Goal: Navigation & Orientation: Find specific page/section

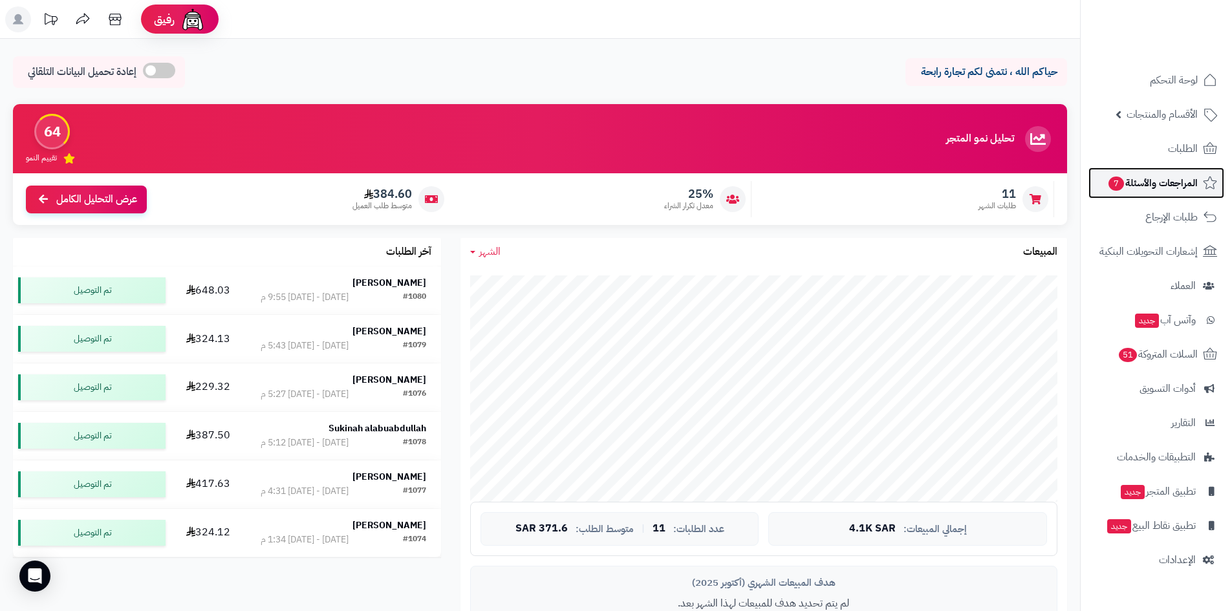
click at [1161, 180] on span "المراجعات والأسئلة 7" at bounding box center [1152, 183] width 91 height 18
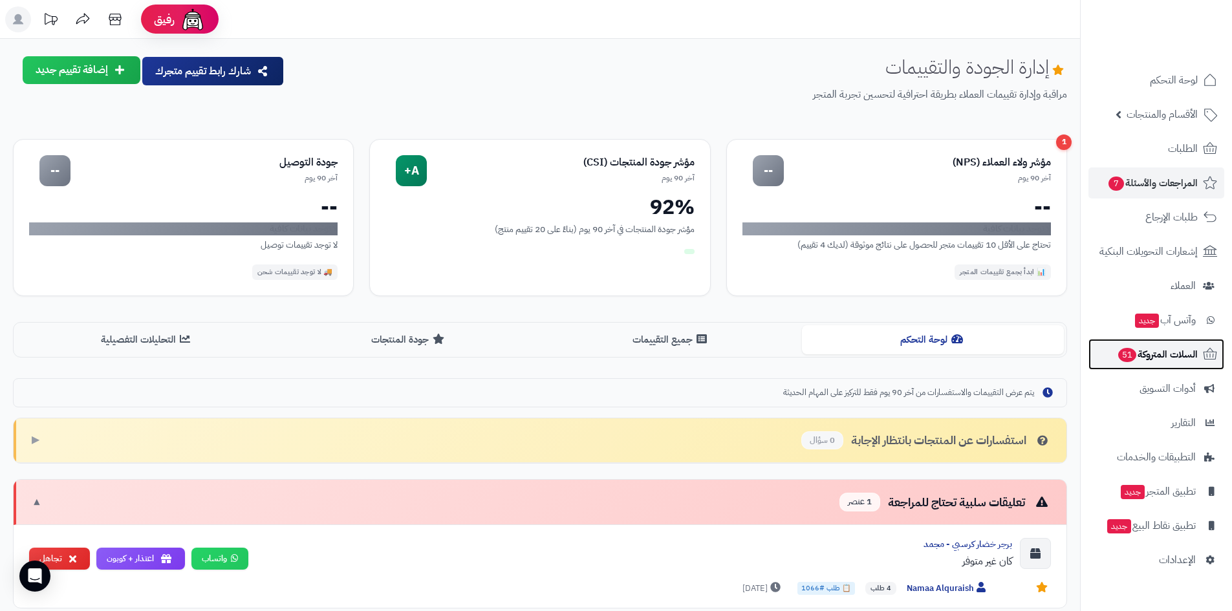
click at [1162, 345] on link "السلات المتروكة 51" at bounding box center [1156, 354] width 136 height 31
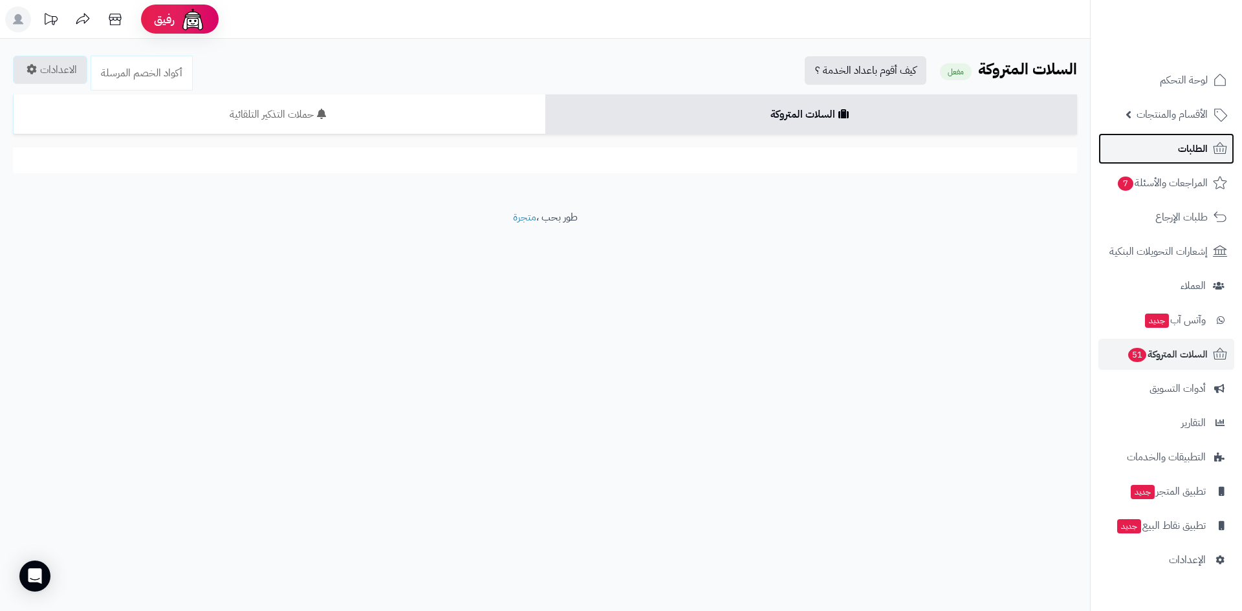
click at [1151, 138] on link "الطلبات" at bounding box center [1166, 148] width 136 height 31
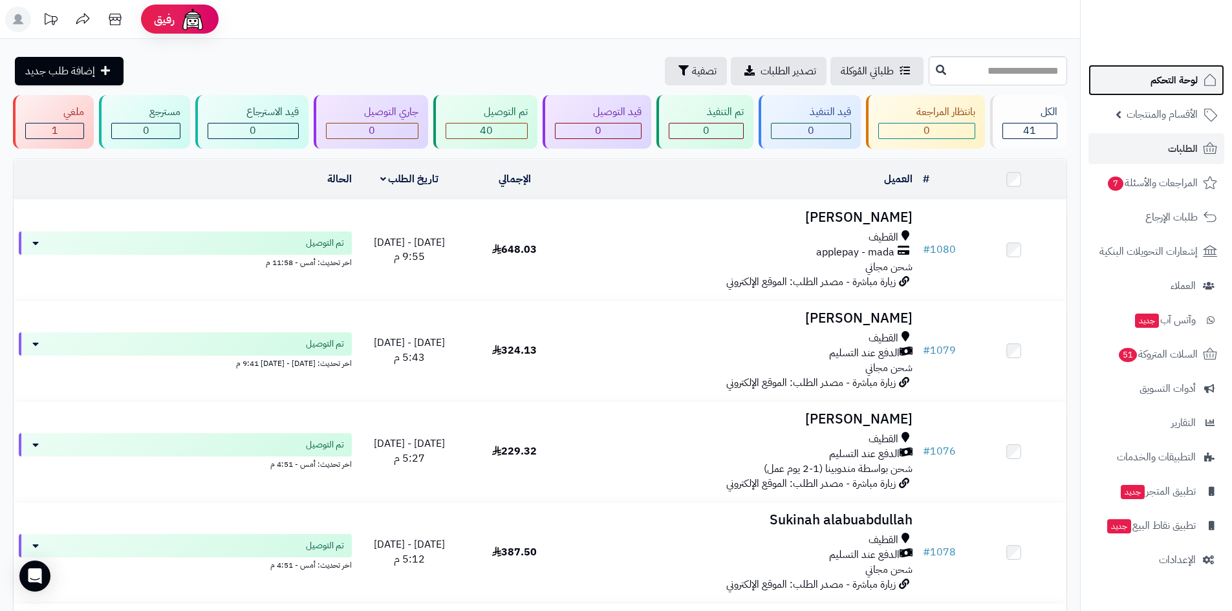
click at [1172, 95] on link "لوحة التحكم" at bounding box center [1156, 80] width 136 height 31
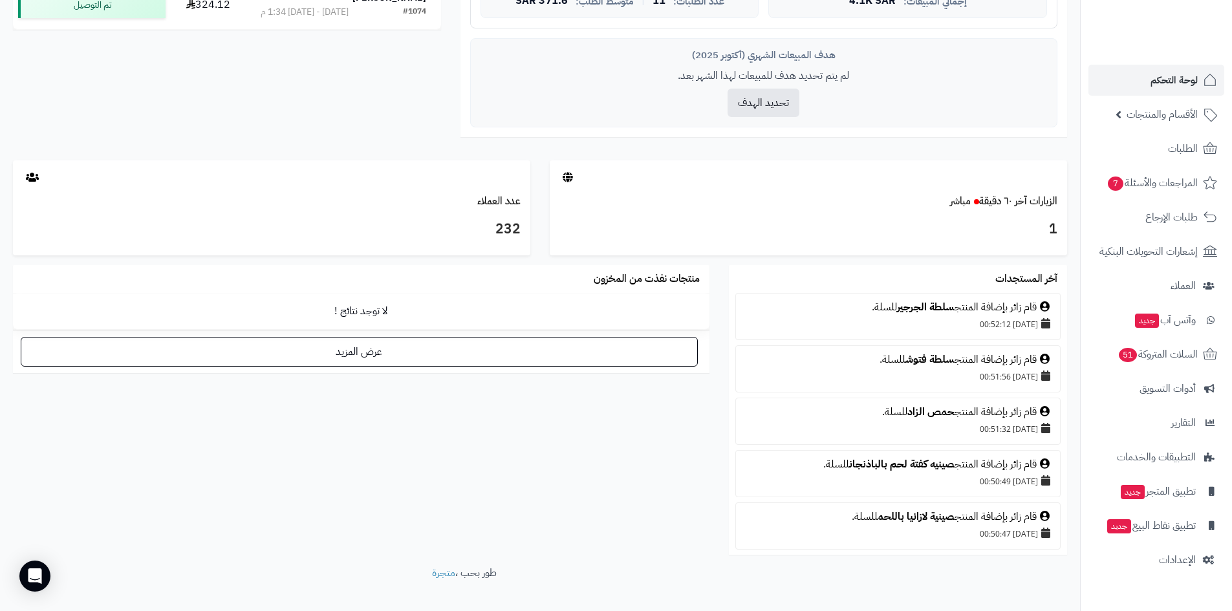
scroll to position [573, 0]
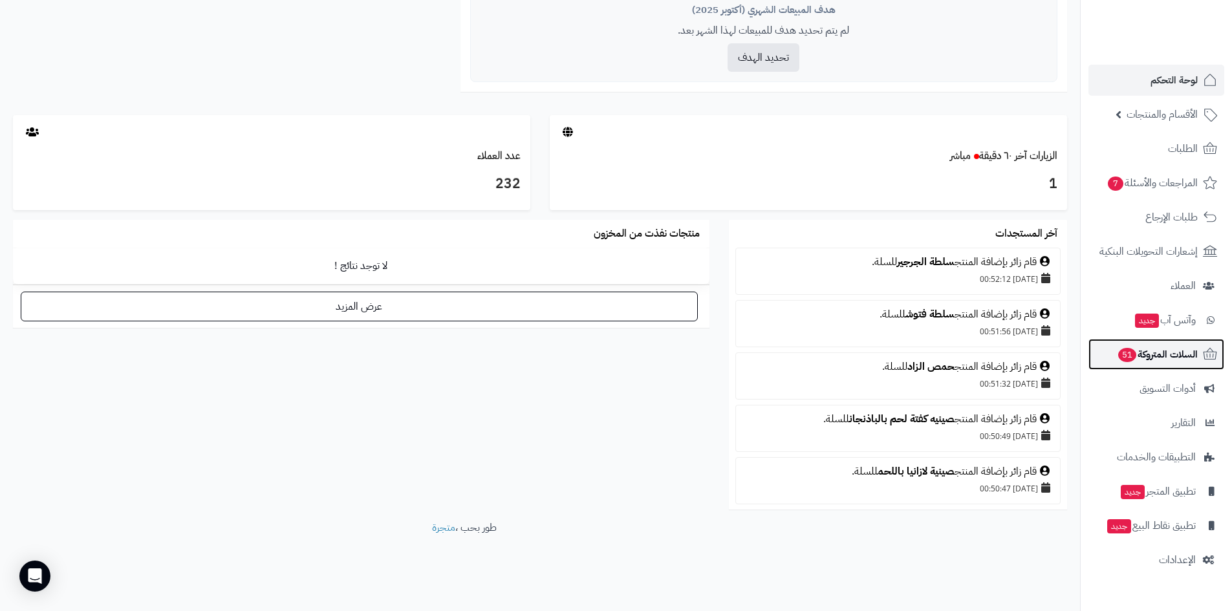
click at [1140, 349] on span "السلات المتروكة 51" at bounding box center [1157, 354] width 81 height 18
